Goal: Task Accomplishment & Management: Use online tool/utility

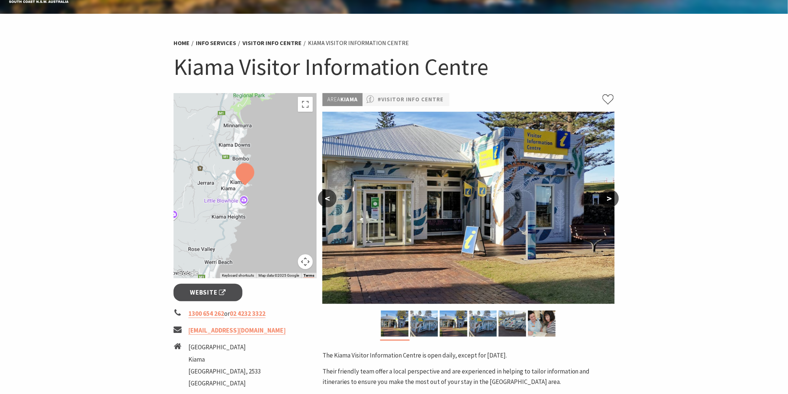
scroll to position [41, 0]
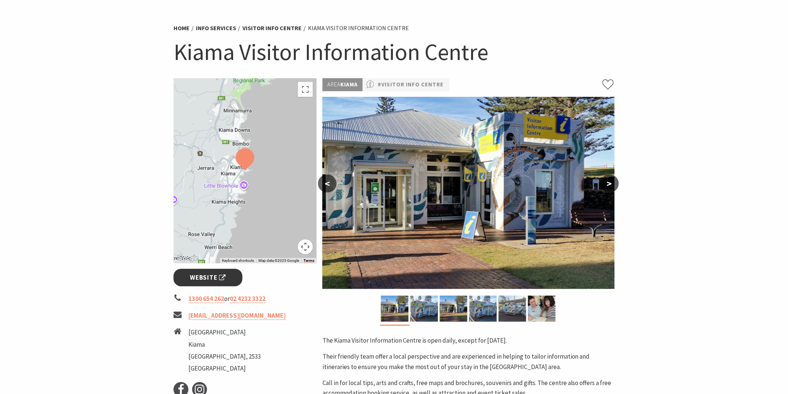
click at [202, 273] on span "Website" at bounding box center [208, 278] width 36 height 10
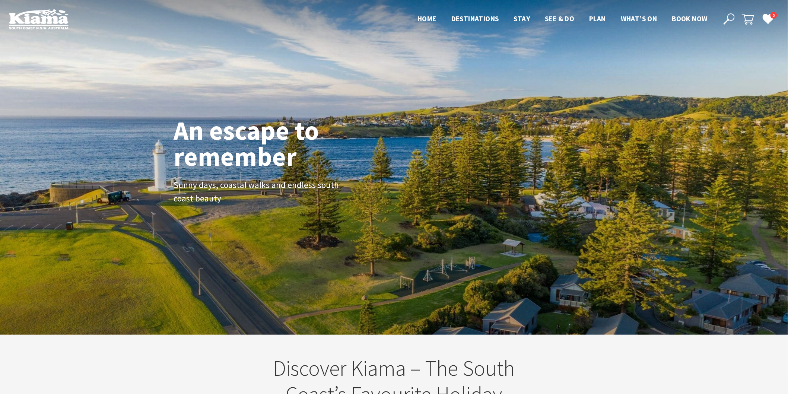
scroll to position [129, 795]
click at [734, 18] on icon at bounding box center [729, 18] width 11 height 11
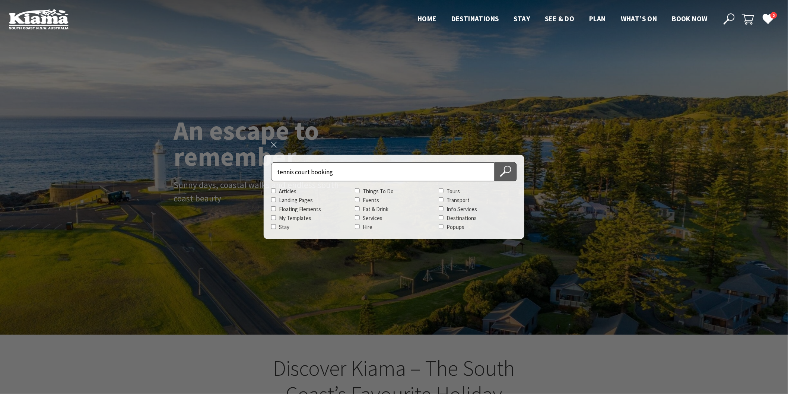
type input "tennis court booking"
click at [507, 168] on icon at bounding box center [505, 171] width 11 height 11
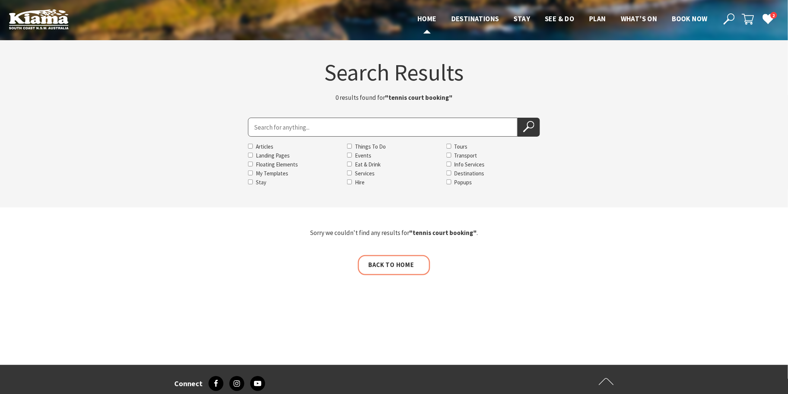
click at [424, 16] on span "Home" at bounding box center [427, 18] width 19 height 9
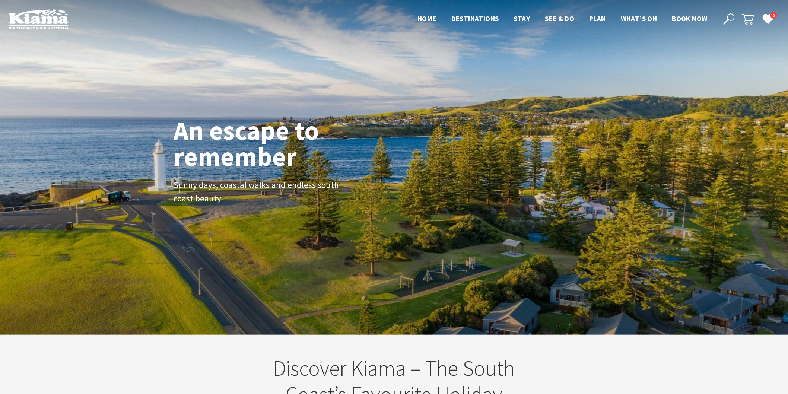
scroll to position [129, 795]
